Goal: Check status: Check status

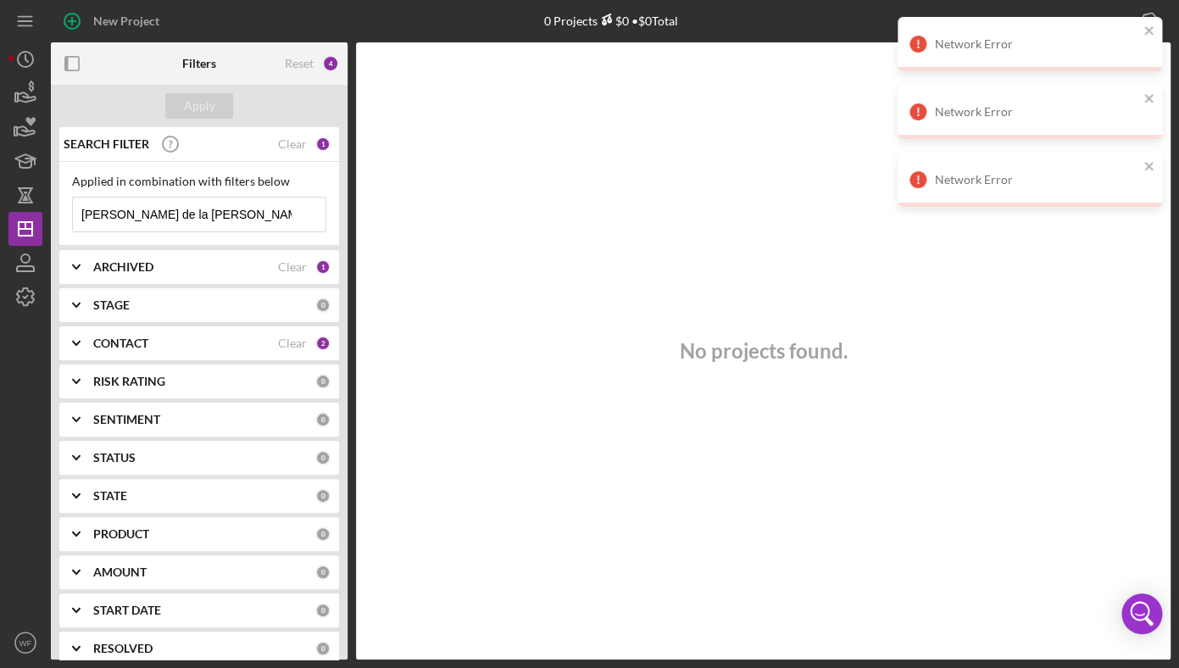
click at [443, 615] on div "No projects found." at bounding box center [763, 350] width 815 height 617
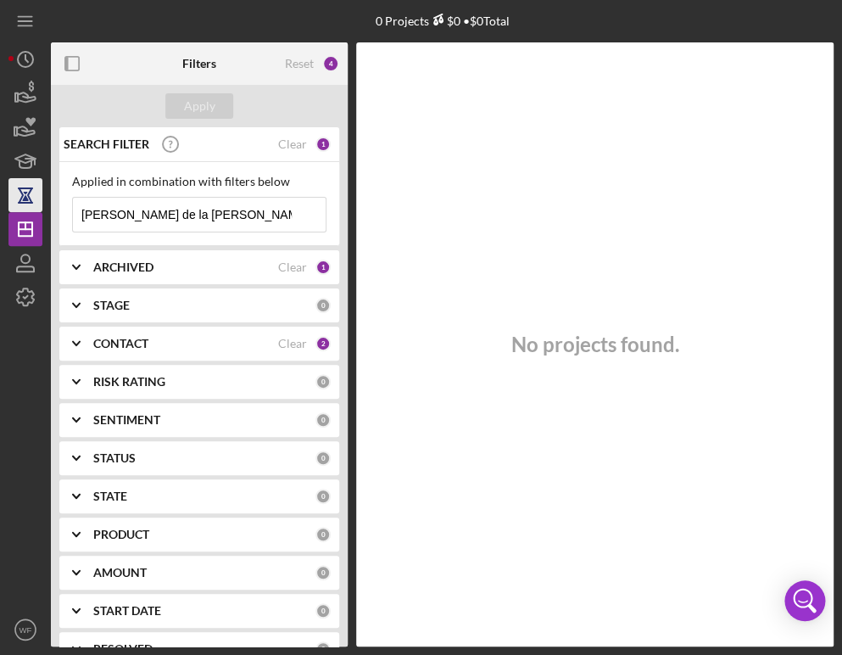
drag, startPoint x: 181, startPoint y: 209, endPoint x: 25, endPoint y: 199, distance: 155.4
click at [73, 205] on input "[PERSON_NAME] de la [PERSON_NAME]" at bounding box center [199, 215] width 253 height 34
click at [210, 203] on input "the hills" at bounding box center [199, 215] width 253 height 34
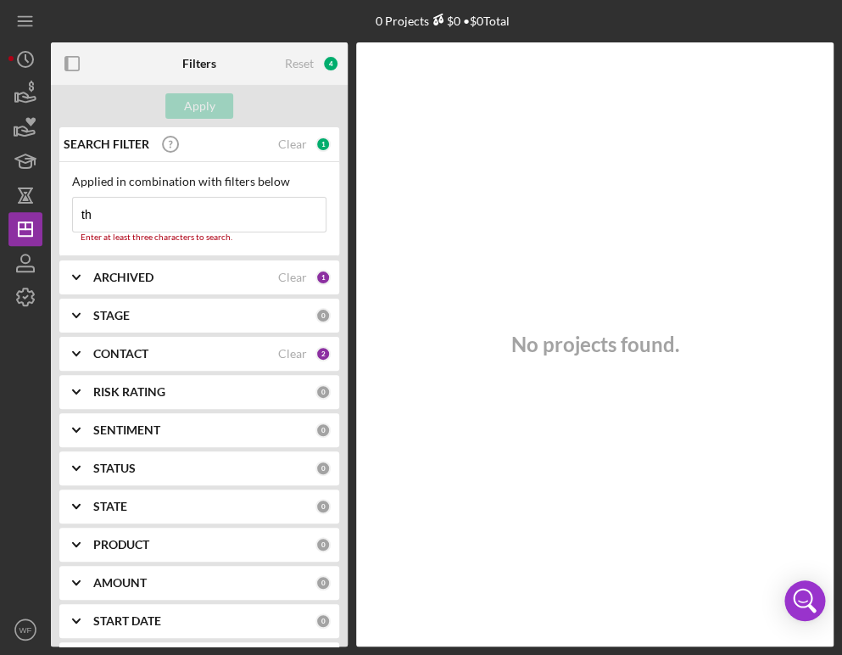
type input "t"
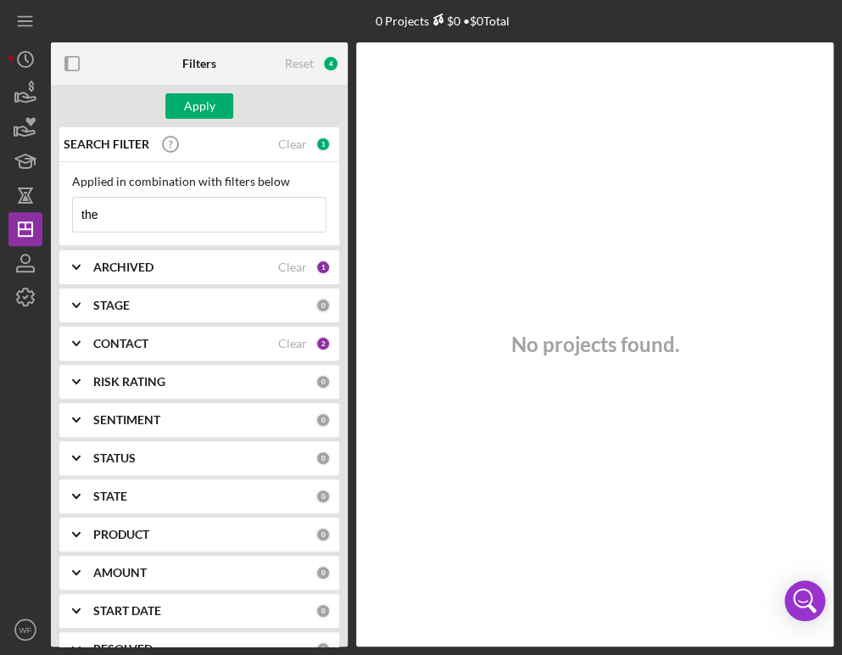
type input "the"
click at [156, 348] on div "CONTACT" at bounding box center [185, 344] width 185 height 14
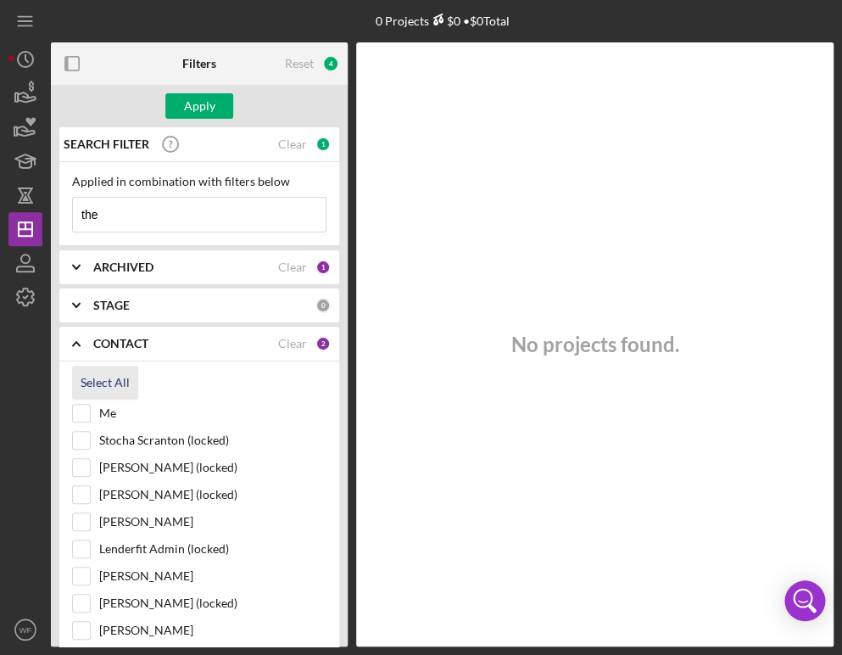
click at [109, 392] on div "Select All" at bounding box center [105, 382] width 49 height 34
checkbox input "true"
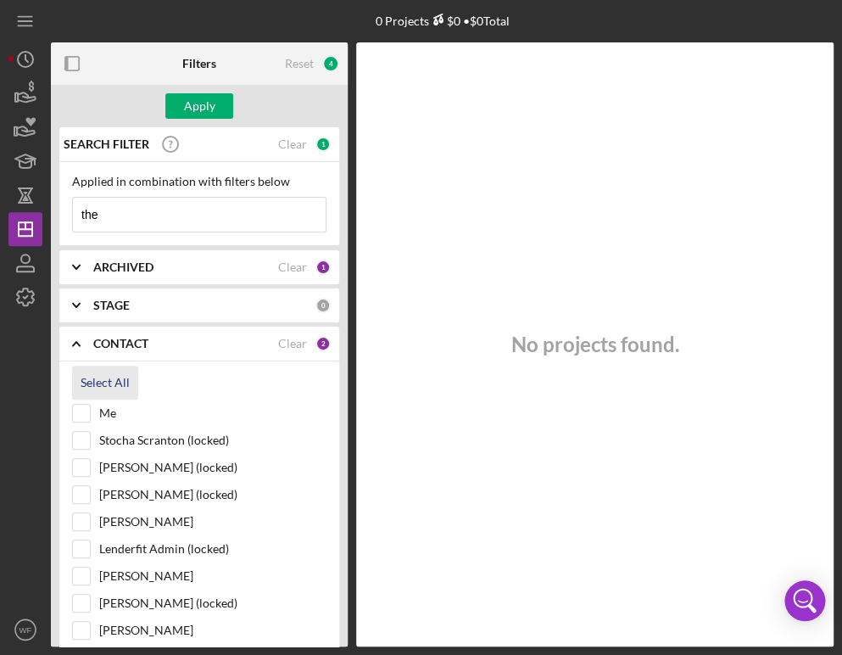
checkbox input "true"
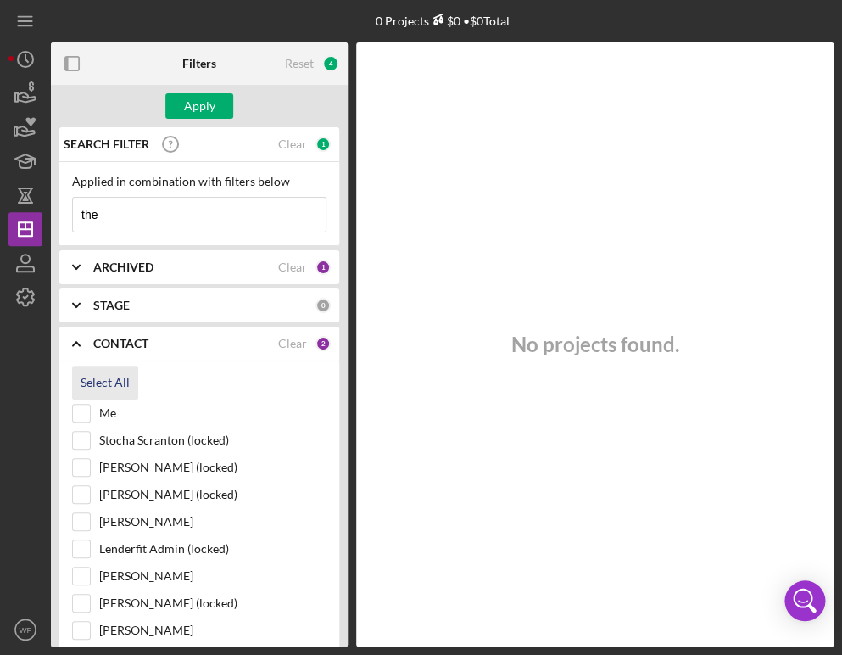
checkbox input "true"
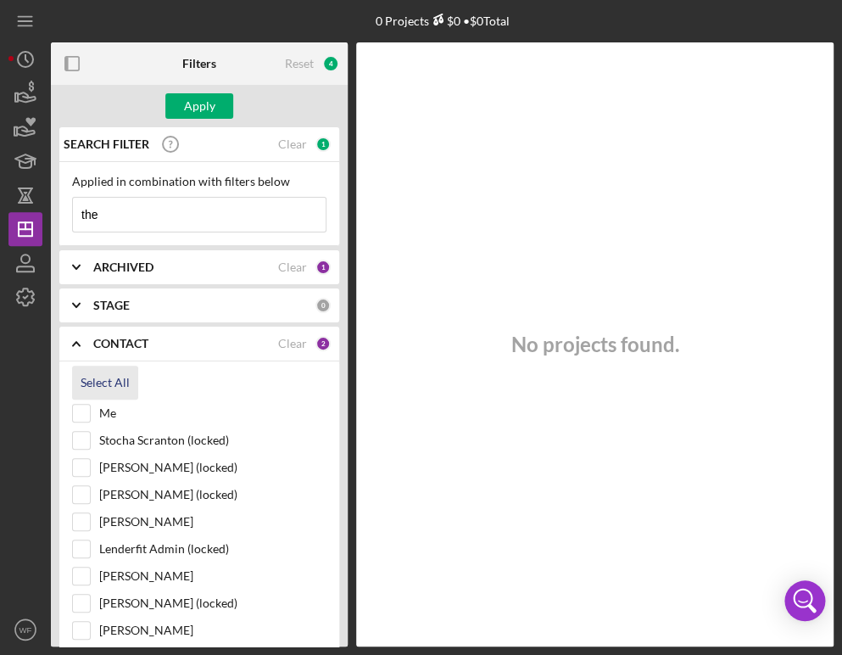
checkbox input "true"
click at [130, 219] on input "the" at bounding box center [199, 215] width 253 height 34
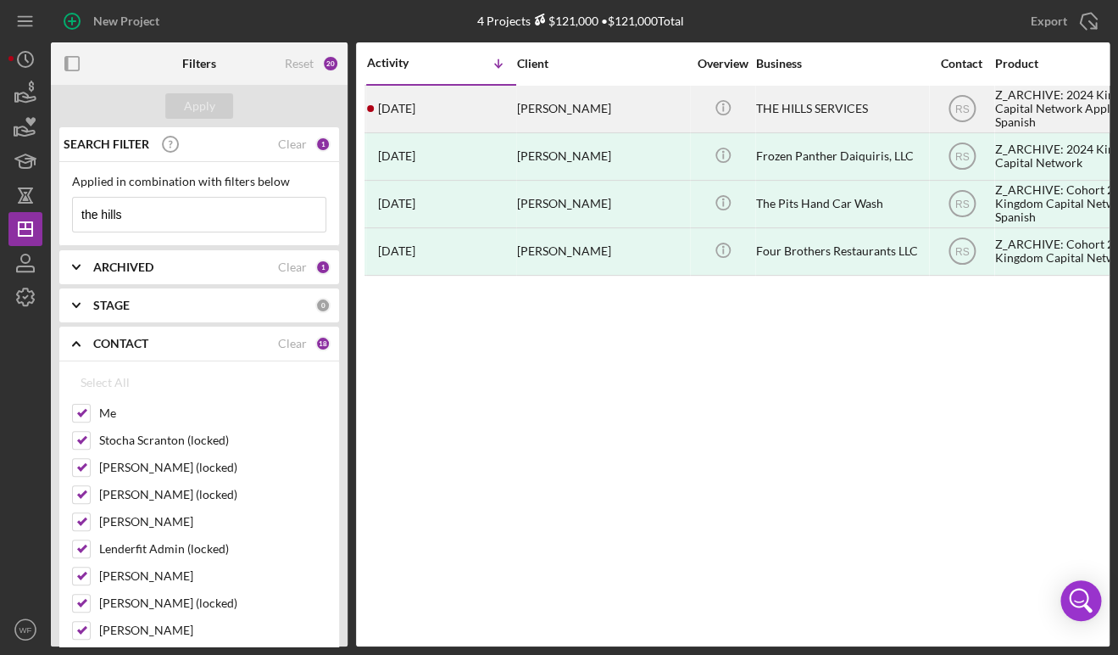
type input "the hills"
click at [792, 116] on div "THE HILLS SERVICES" at bounding box center [841, 108] width 170 height 45
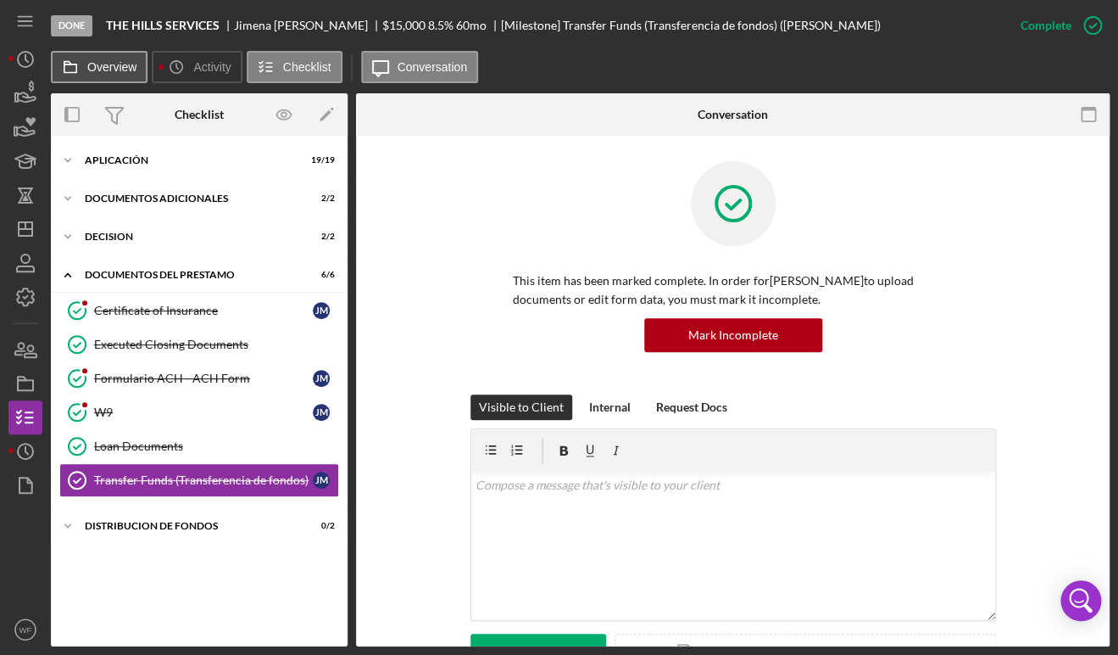
click at [87, 66] on label "Overview" at bounding box center [111, 67] width 49 height 14
click at [87, 66] on button "Overview" at bounding box center [99, 67] width 97 height 32
click at [119, 71] on label "Overview" at bounding box center [111, 67] width 49 height 14
click at [119, 71] on button "Overview" at bounding box center [99, 67] width 97 height 32
click at [120, 81] on button "Overview" at bounding box center [99, 67] width 97 height 32
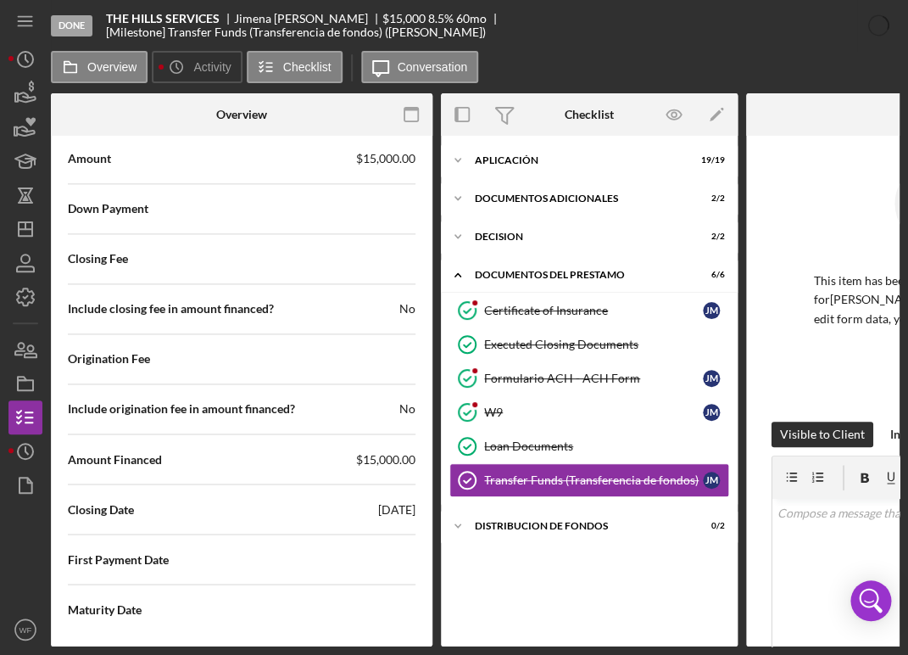
scroll to position [2424, 0]
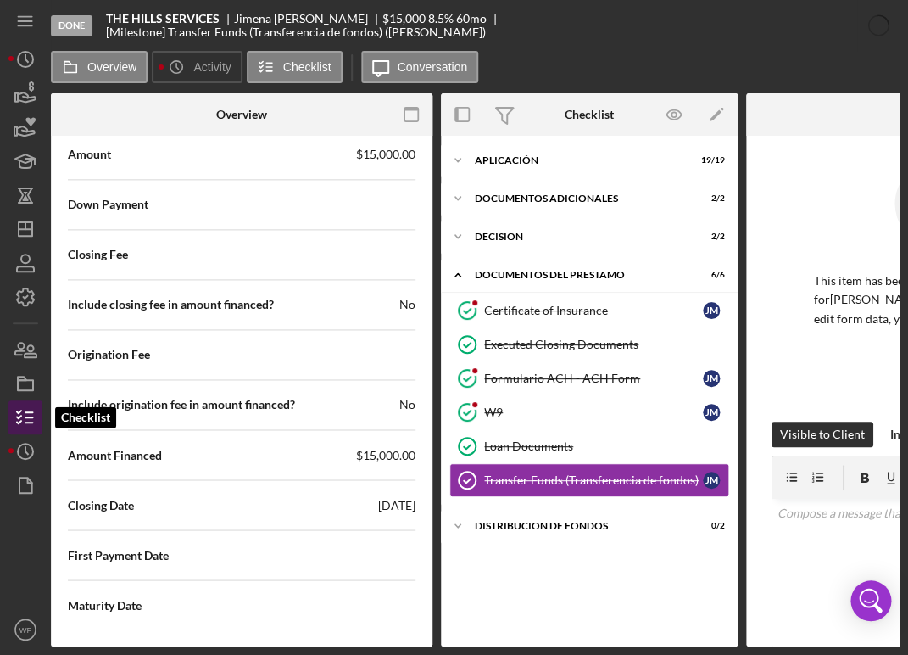
click at [32, 413] on icon "button" at bounding box center [25, 417] width 42 height 42
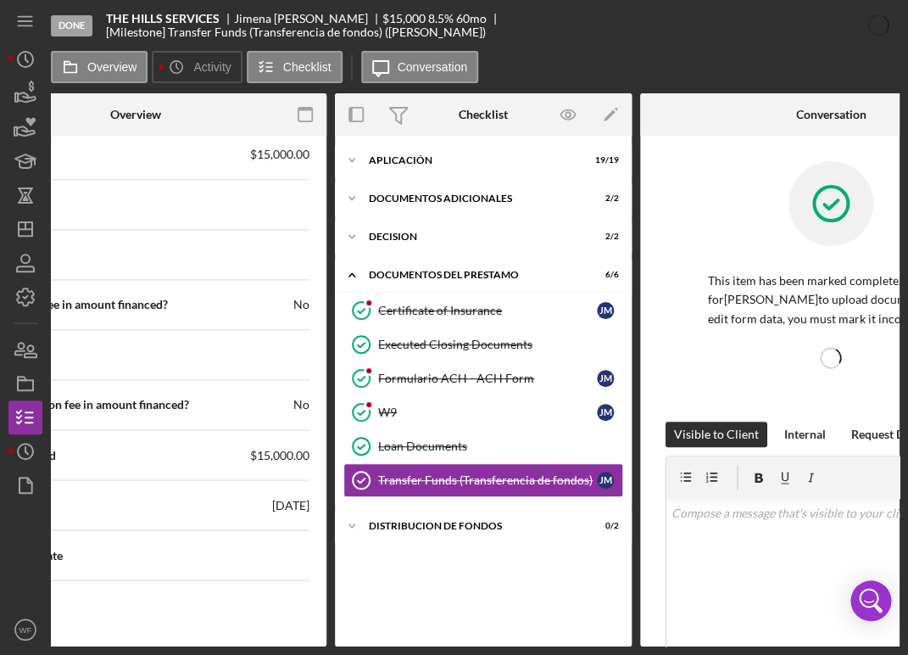
scroll to position [0, 228]
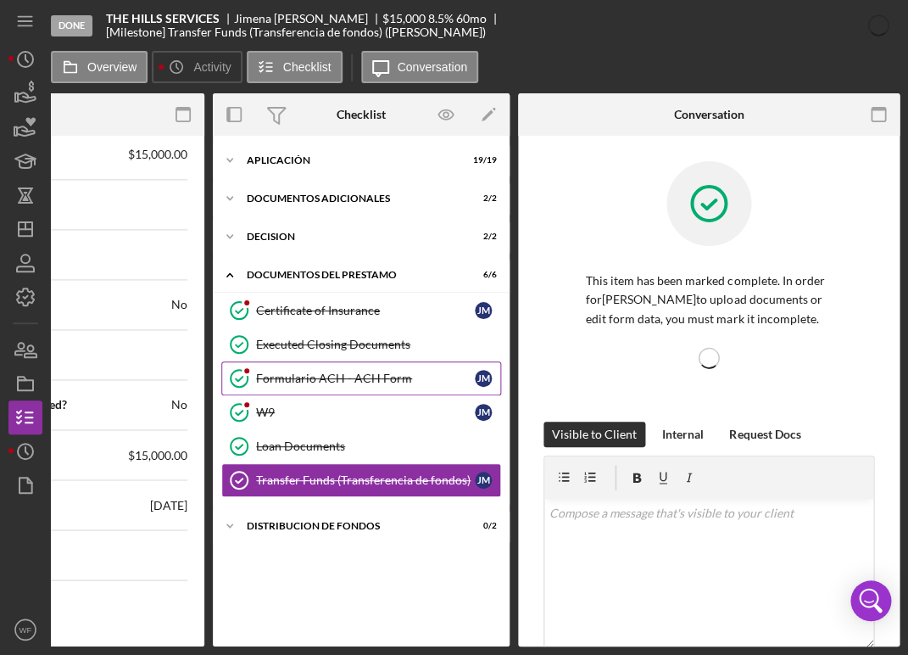
click at [320, 376] on div "Formulario ACH - ACH Form" at bounding box center [365, 378] width 219 height 14
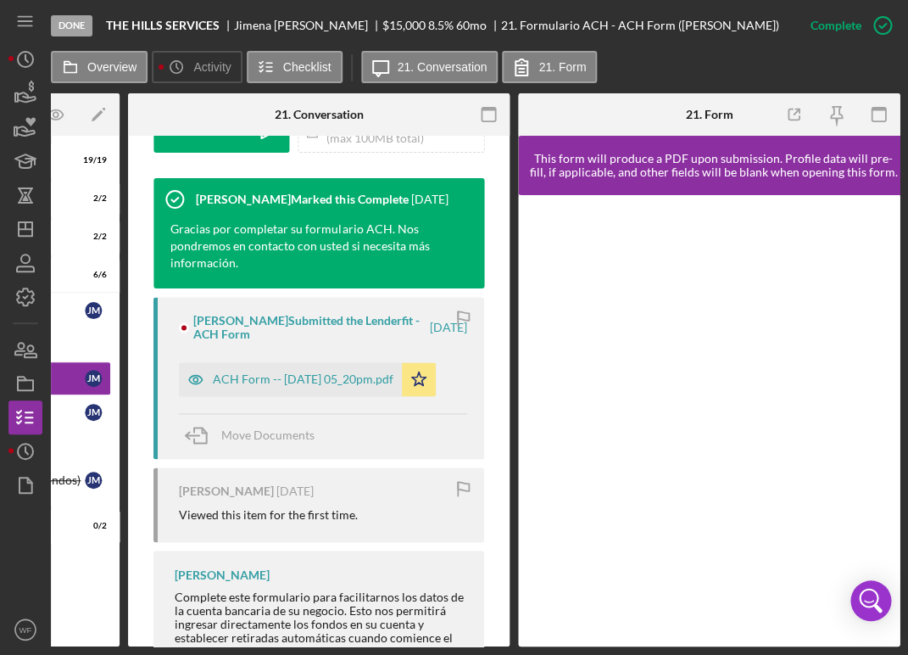
scroll to position [607, 0]
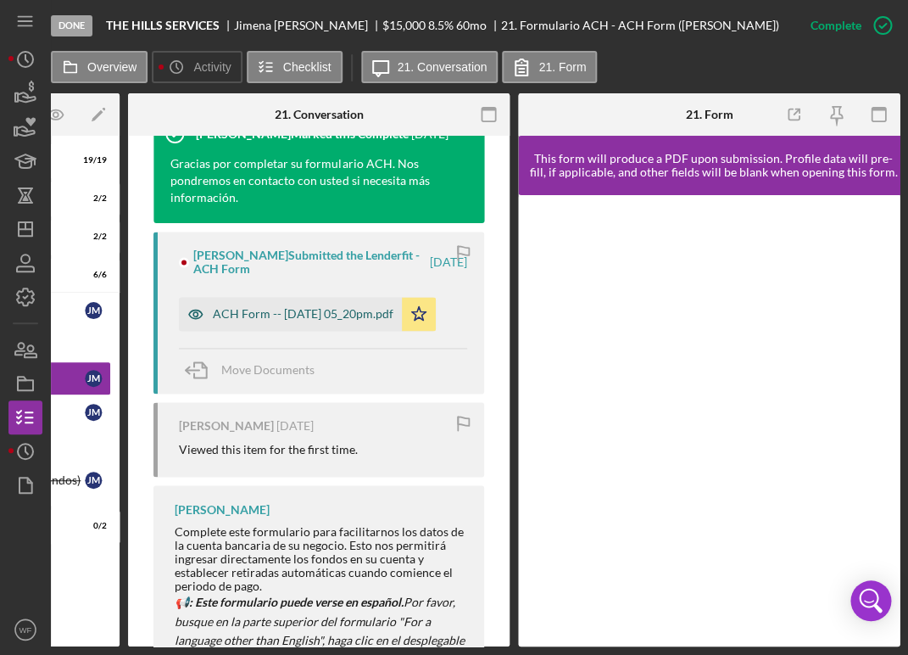
click at [256, 309] on div "ACH Form -- [DATE] 05_20pm.pdf" at bounding box center [303, 314] width 181 height 14
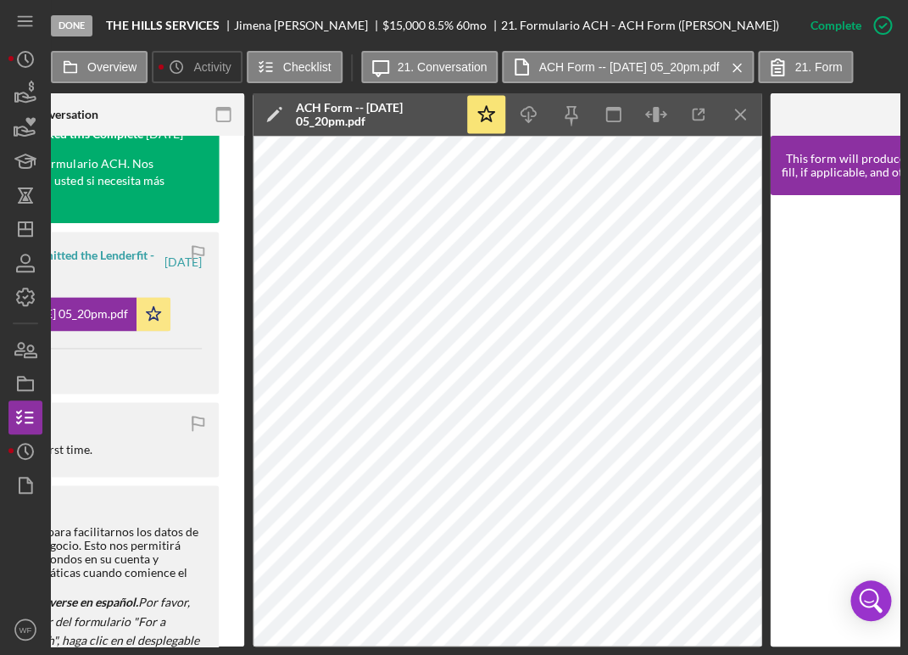
scroll to position [0, 926]
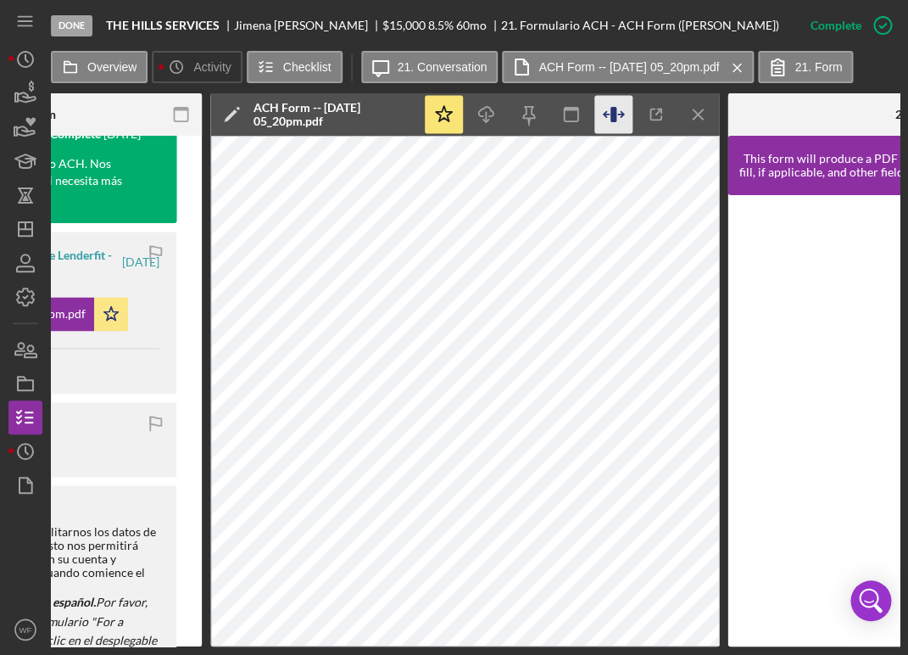
click at [612, 121] on icon "button" at bounding box center [613, 114] width 6 height 15
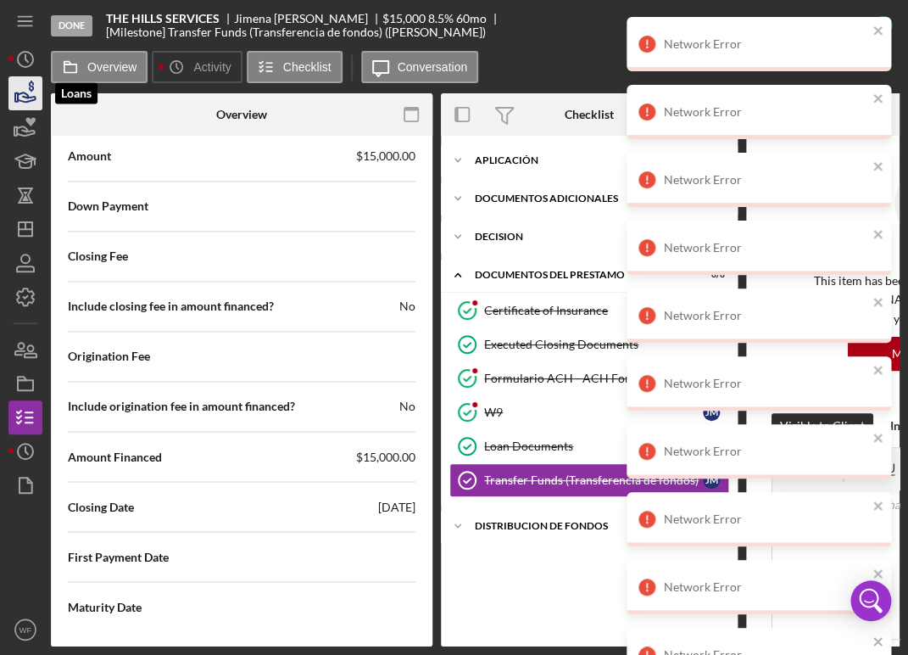
click at [27, 98] on icon "button" at bounding box center [27, 96] width 18 height 9
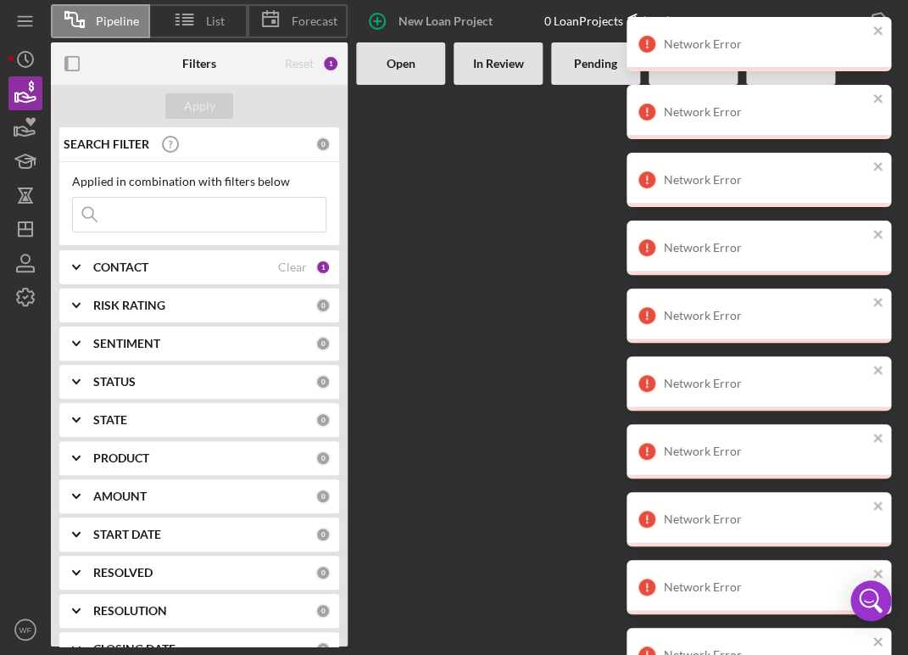
click at [249, 230] on input at bounding box center [199, 215] width 253 height 34
type input "jabes"
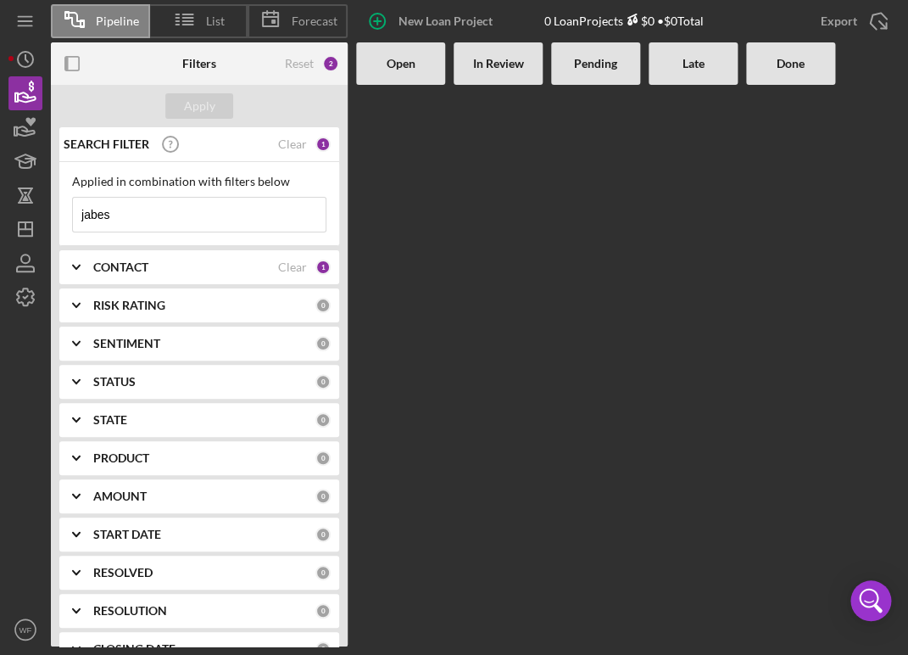
click at [166, 266] on div "CONTACT" at bounding box center [185, 267] width 185 height 14
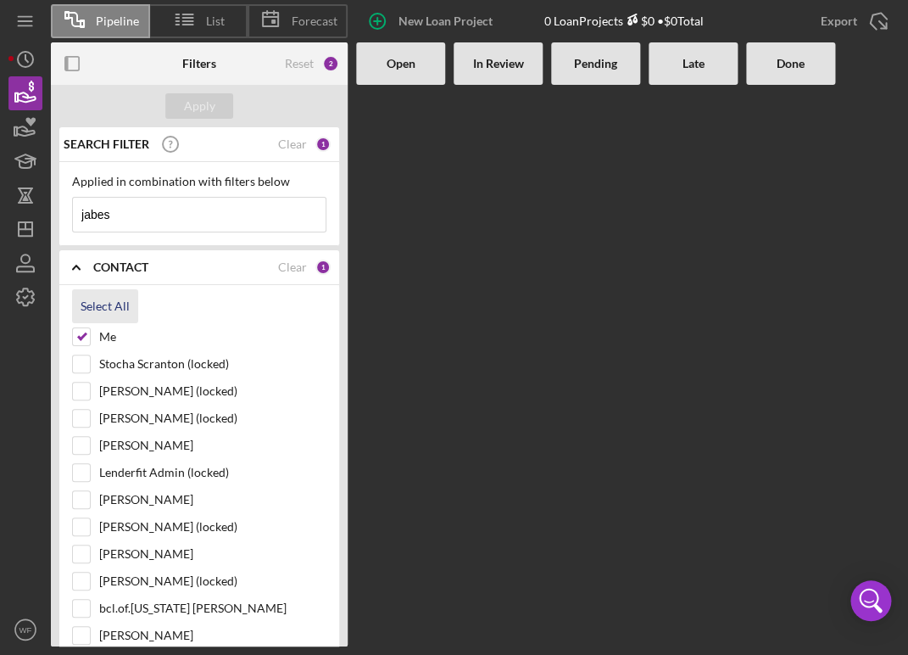
click at [120, 304] on div "Select All" at bounding box center [105, 306] width 49 height 34
checkbox input "true"
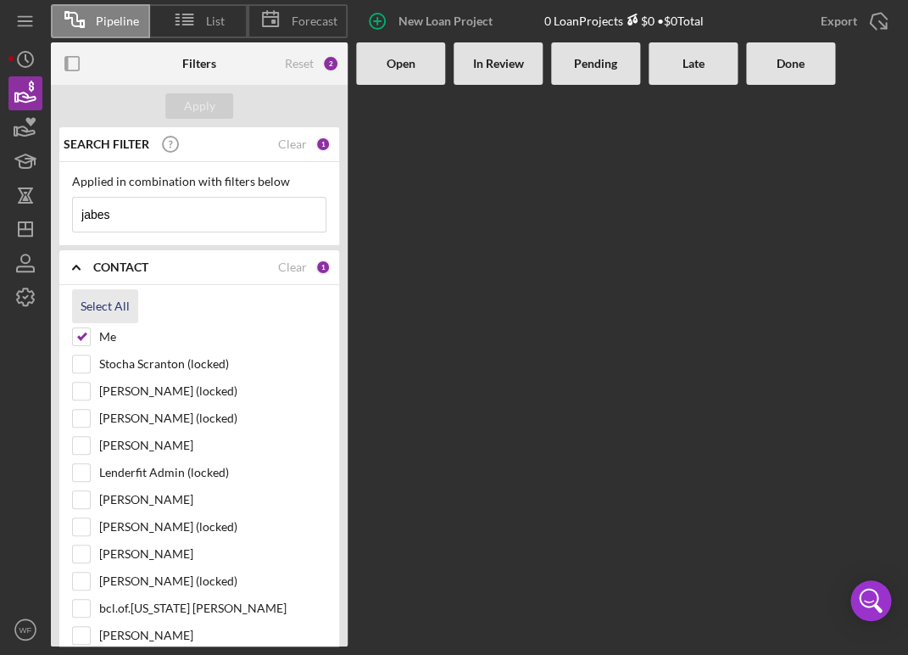
checkbox input "true"
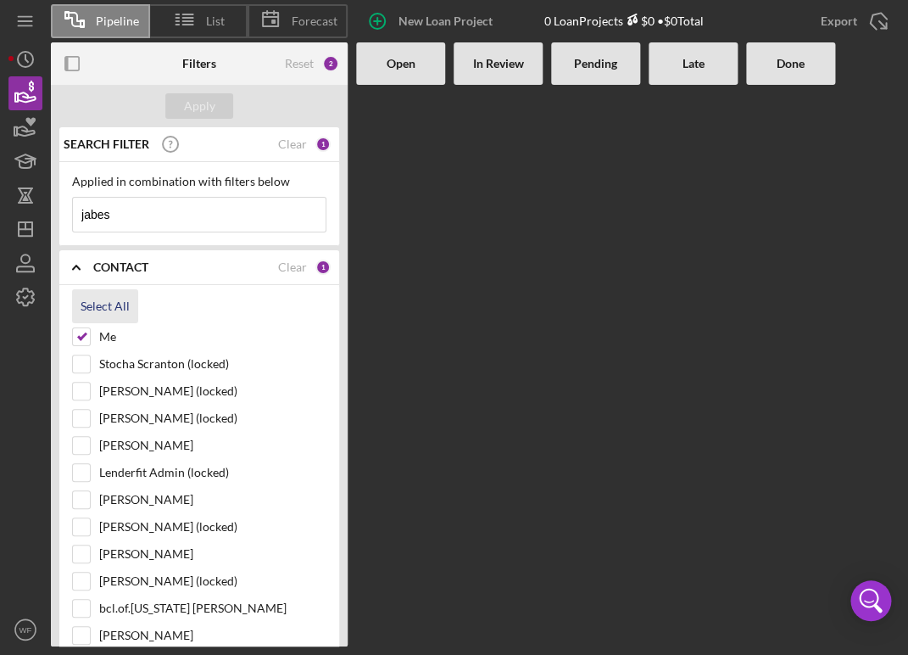
checkbox input "true"
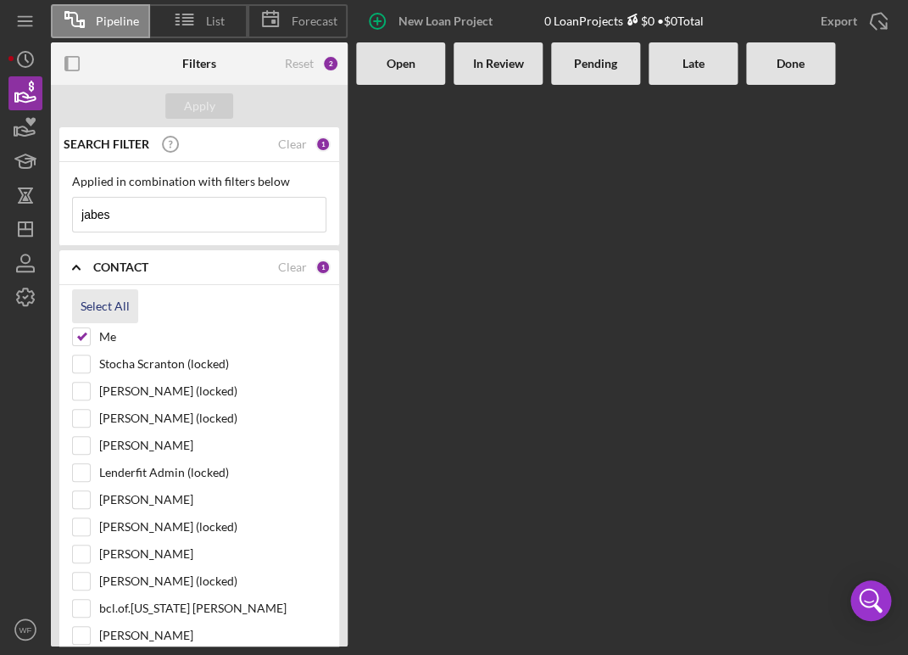
checkbox input "true"
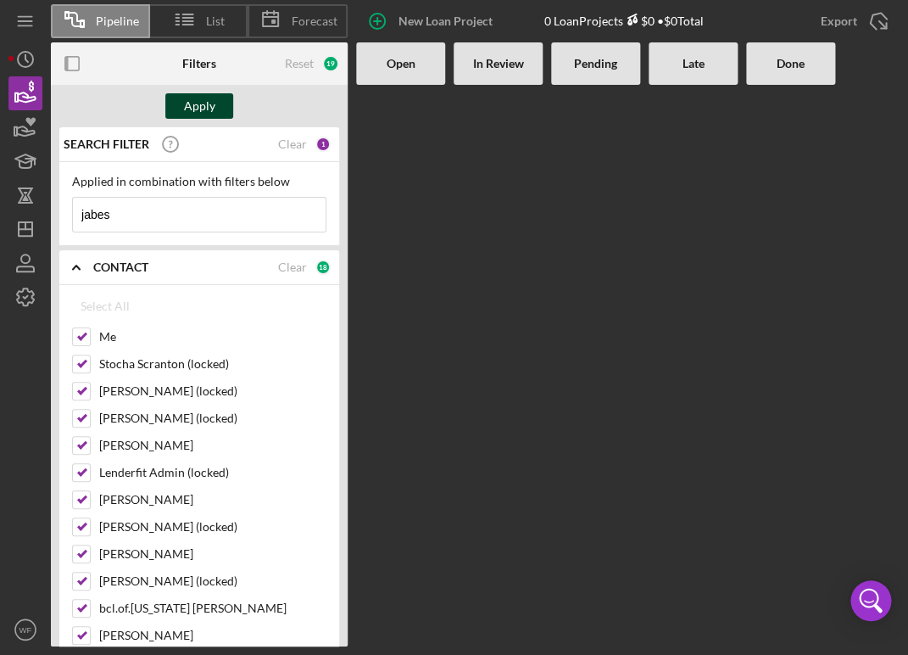
click at [215, 103] on button "Apply" at bounding box center [199, 105] width 68 height 25
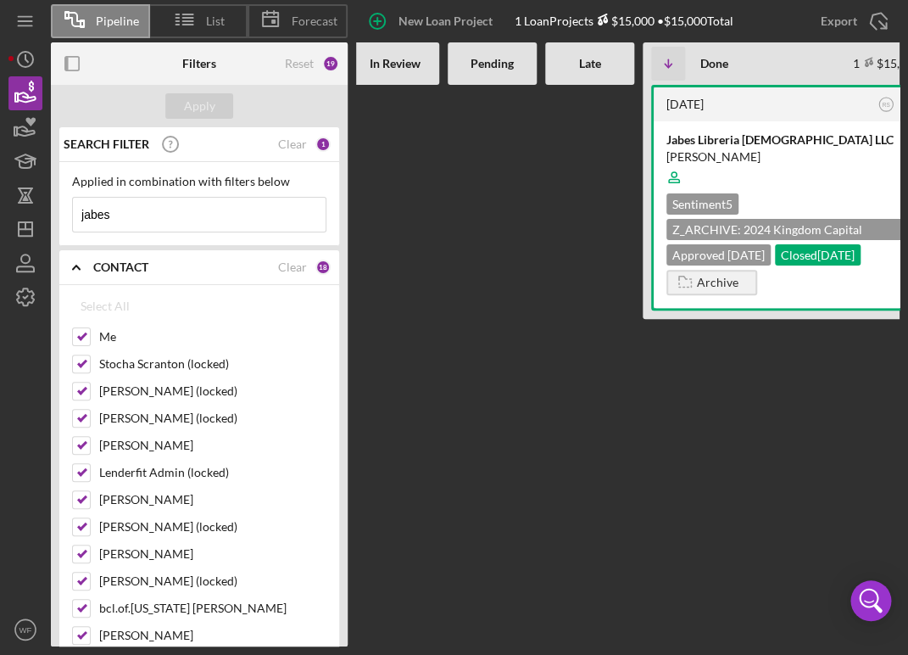
scroll to position [0, 142]
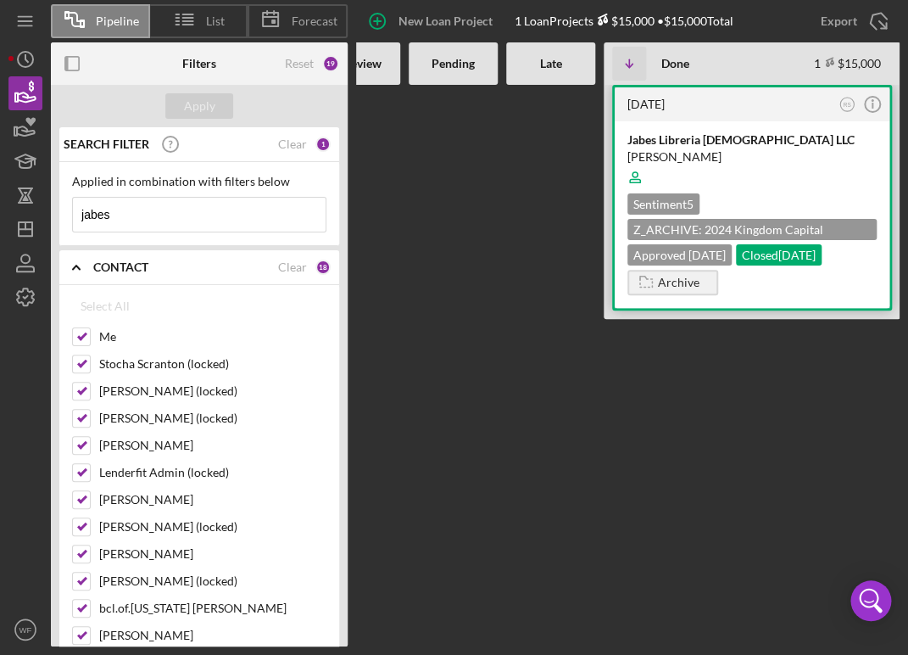
click at [694, 148] on div "Jabes Libreria [DEMOGRAPHIC_DATA] LLC" at bounding box center [751, 139] width 249 height 17
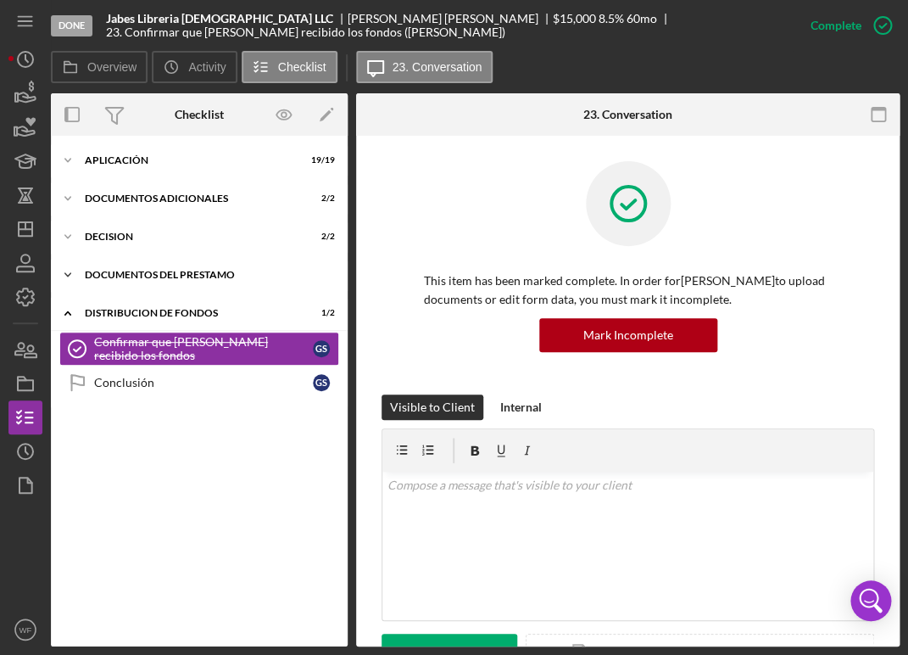
click at [164, 276] on div "DOCUMENTOS DEL PRESTAMO" at bounding box center [206, 275] width 242 height 10
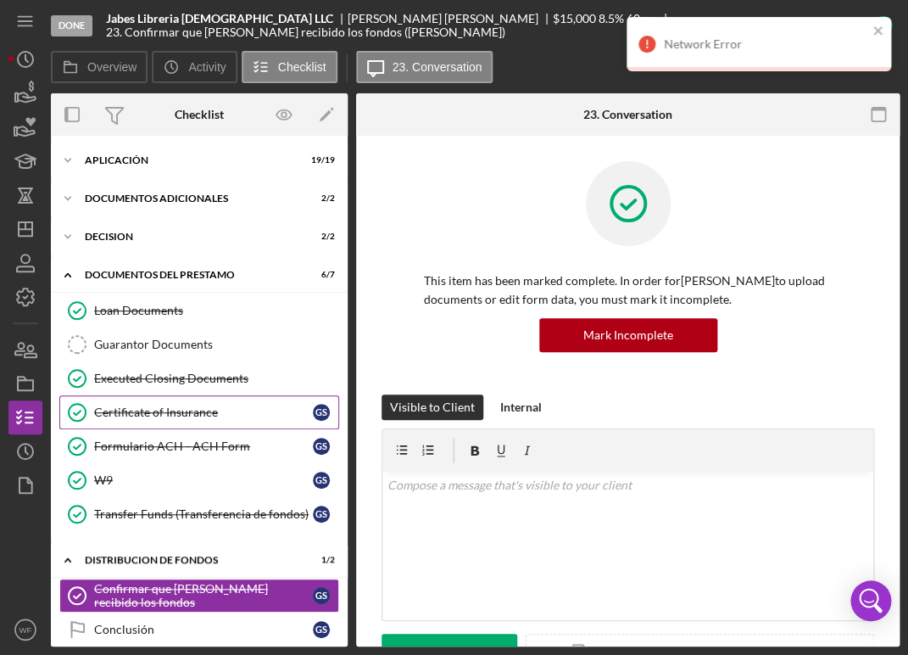
scroll to position [17, 0]
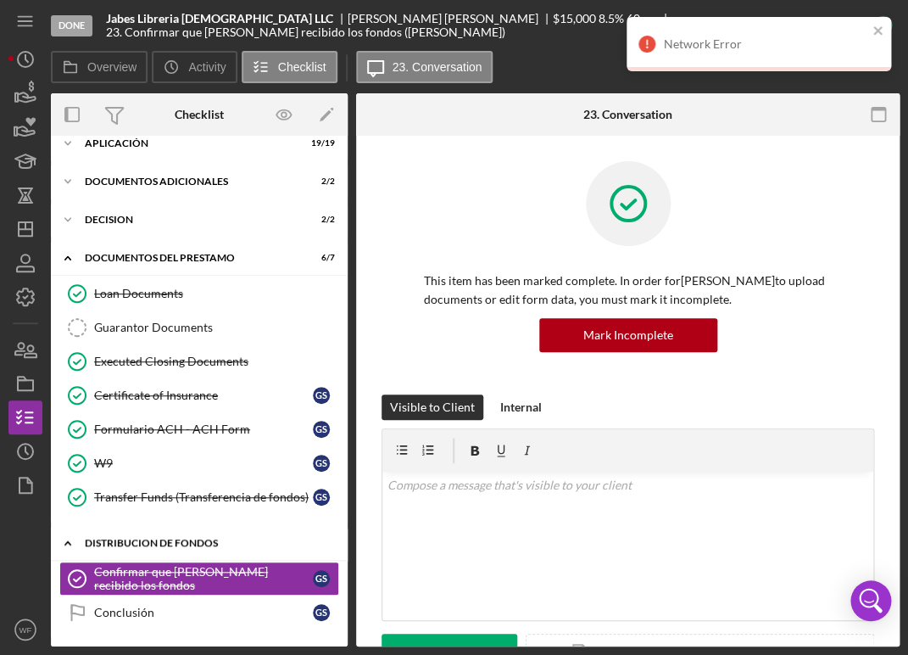
click at [153, 550] on div "Icon/Expander Distribucion de Fondos 1 / 2" at bounding box center [199, 543] width 297 height 35
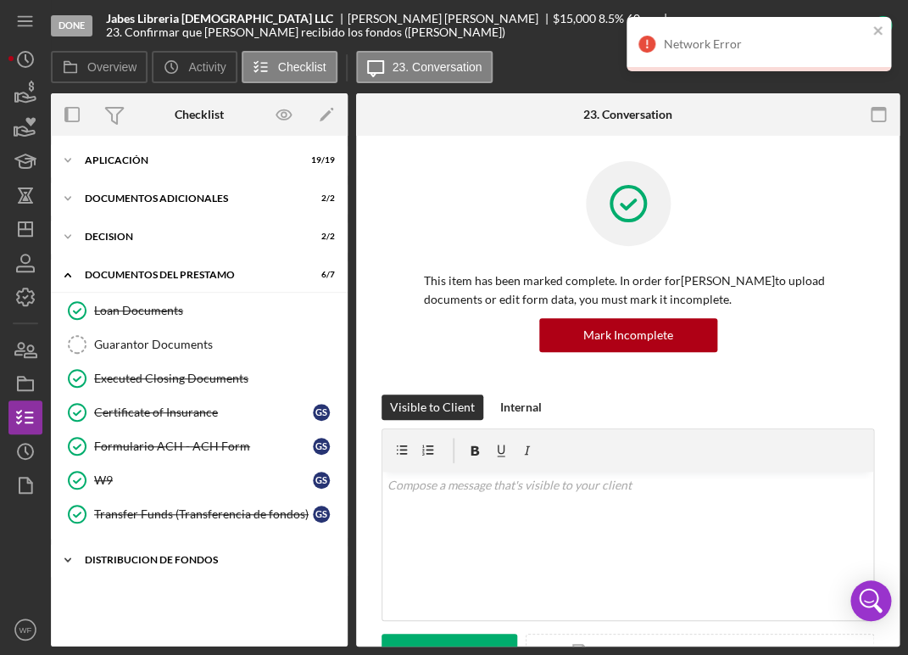
click at [153, 550] on div "Icon/Expander Distribucion de Fondos 1 / 2" at bounding box center [199, 560] width 297 height 34
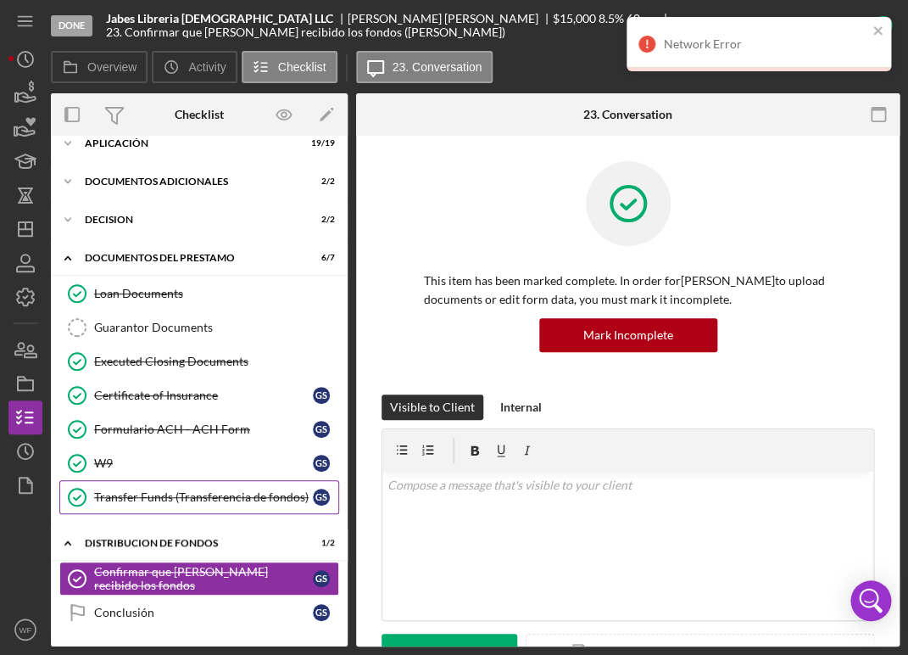
scroll to position [17, 0]
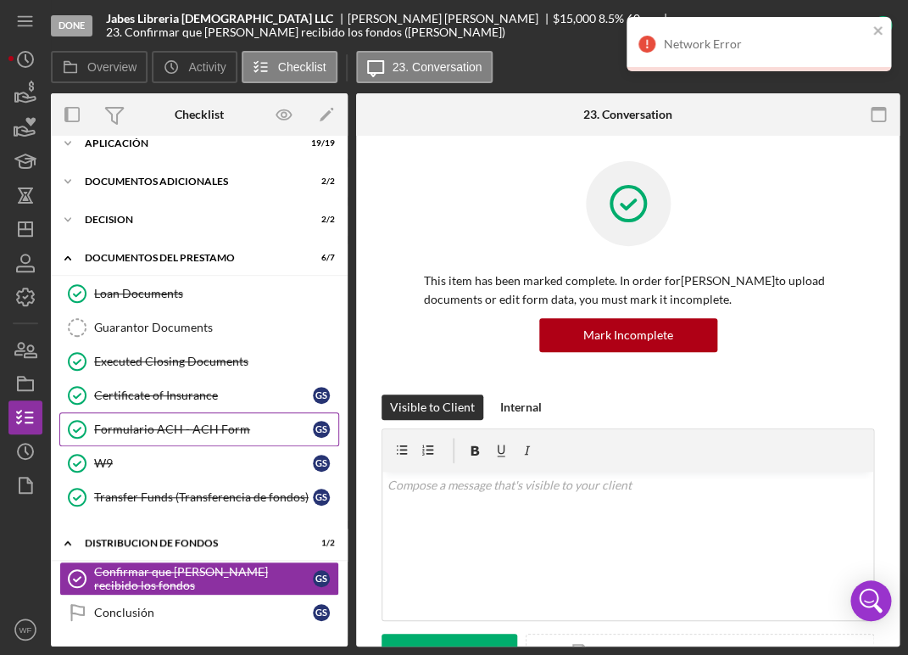
click at [143, 426] on div "Formulario ACH - ACH Form" at bounding box center [203, 429] width 219 height 14
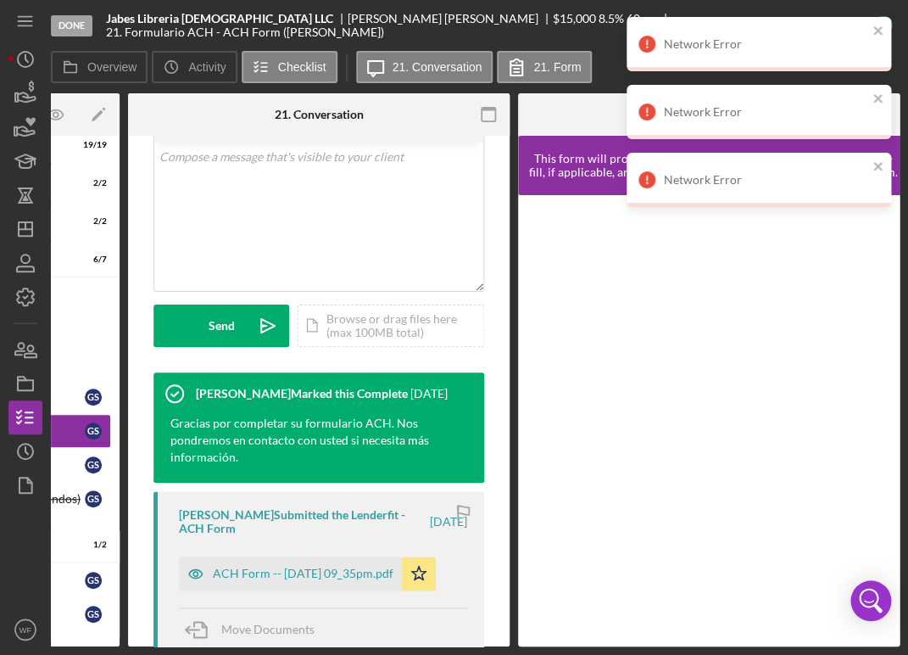
scroll to position [398, 0]
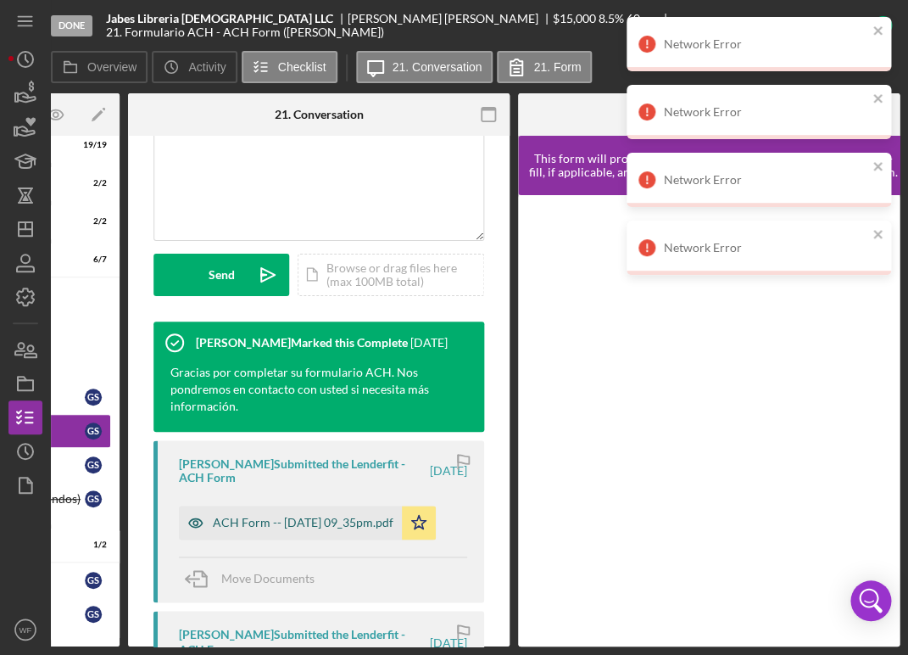
click at [298, 529] on div "ACH Form -- [DATE] 09_35pm.pdf" at bounding box center [303, 522] width 181 height 14
